Goal: Check status

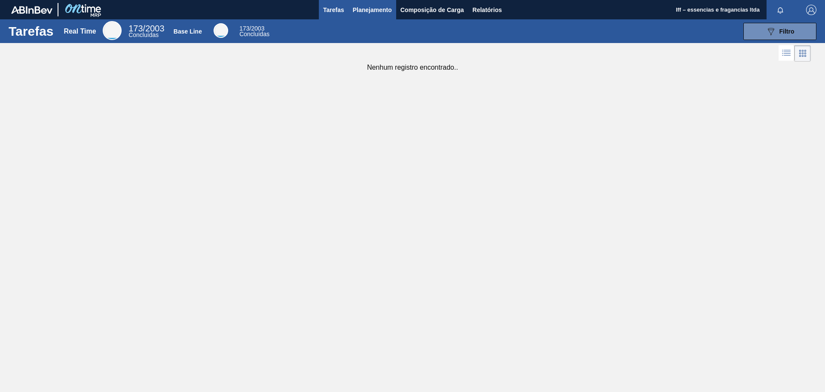
click at [363, 12] on span "Planejamento" at bounding box center [372, 10] width 39 height 10
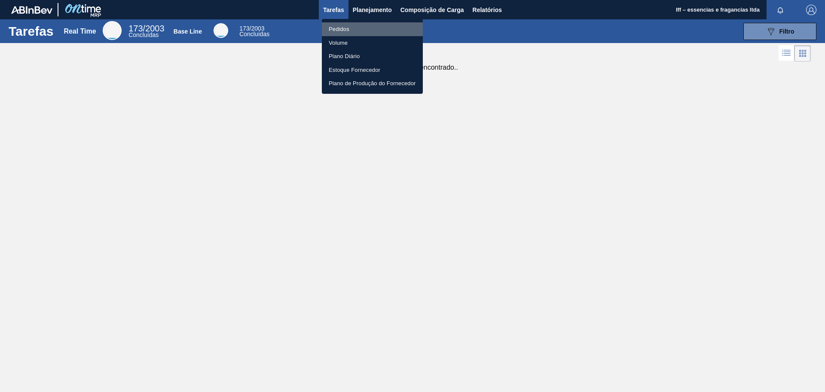
drag, startPoint x: 341, startPoint y: 28, endPoint x: 244, endPoint y: 120, distance: 133.2
click at [340, 28] on li "Pedidos" at bounding box center [372, 29] width 101 height 14
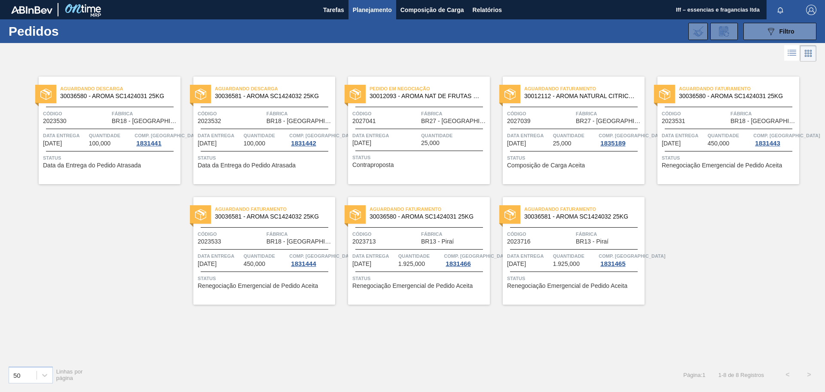
click at [549, 159] on span "Status" at bounding box center [574, 157] width 135 height 9
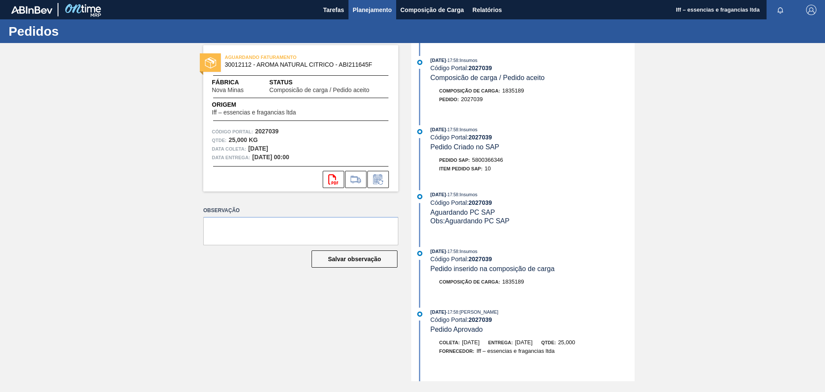
click at [353, 15] on span "Planejamento" at bounding box center [372, 10] width 39 height 10
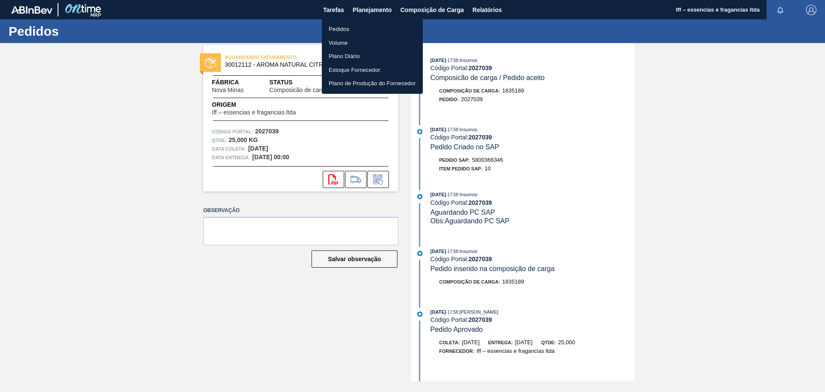
click at [352, 30] on li "Pedidos" at bounding box center [372, 29] width 101 height 14
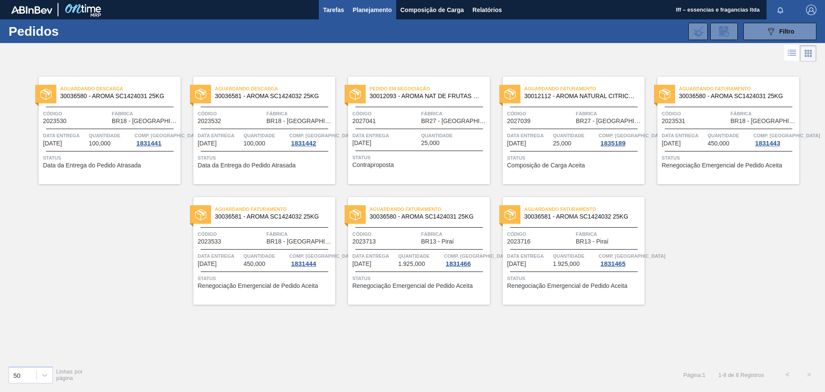
click at [340, 7] on span "Tarefas" at bounding box center [333, 10] width 21 height 10
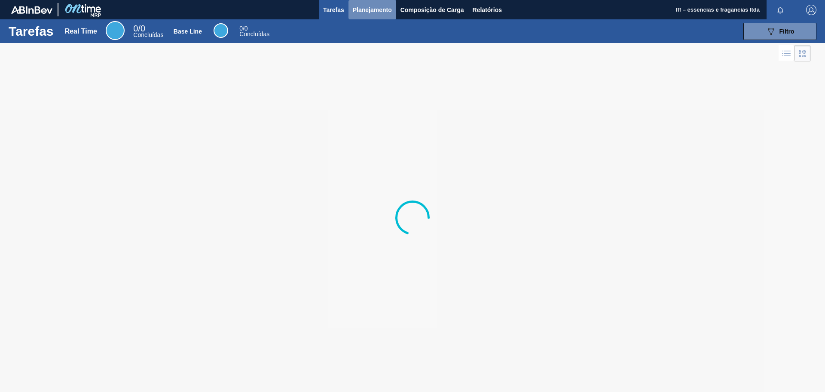
click at [372, 5] on span "Planejamento" at bounding box center [372, 10] width 39 height 10
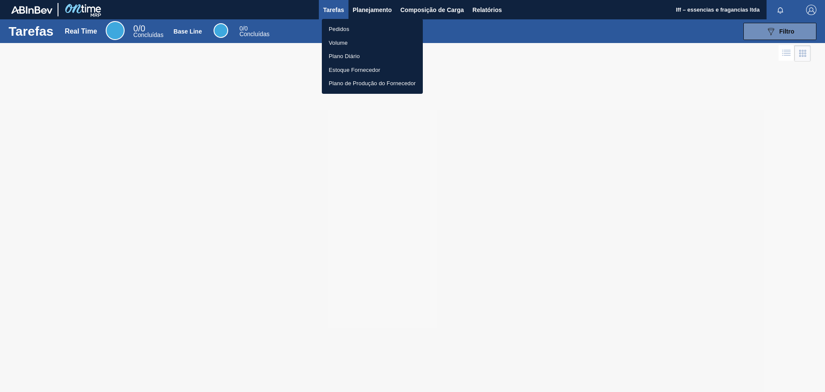
click at [339, 28] on li "Pedidos" at bounding box center [372, 29] width 101 height 14
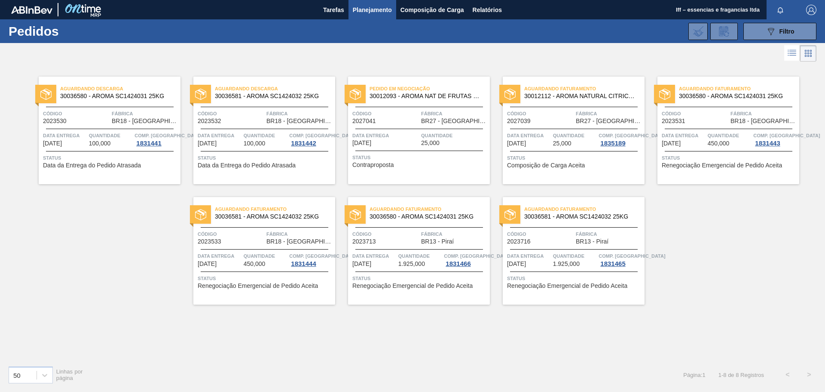
click at [552, 142] on div "Data entrega 25/09/2025 Quantidade 25,000 Comp. Carga 1835189" at bounding box center [574, 138] width 142 height 15
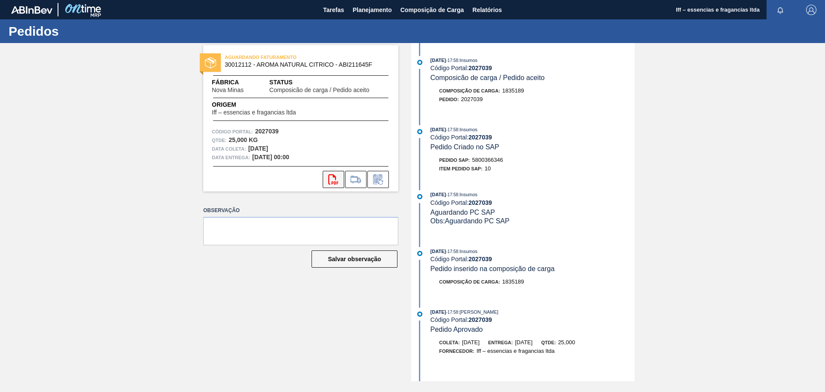
click at [331, 179] on icon "svg{fill:#ff0000}" at bounding box center [333, 179] width 10 height 10
click at [365, 12] on span "Planejamento" at bounding box center [372, 10] width 39 height 10
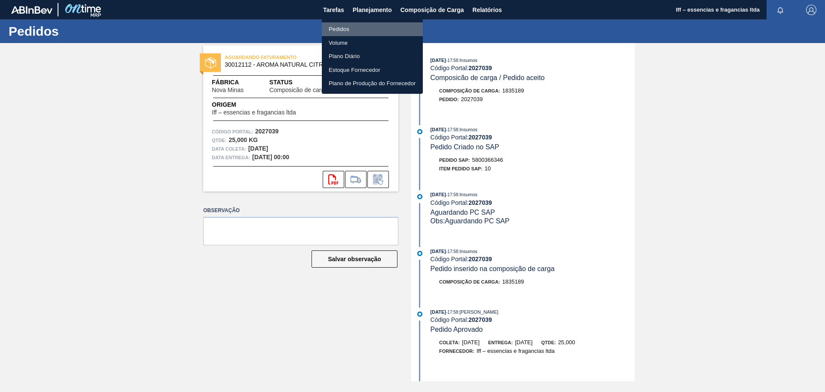
click at [342, 28] on li "Pedidos" at bounding box center [372, 29] width 101 height 14
